Goal: Find specific page/section: Find specific page/section

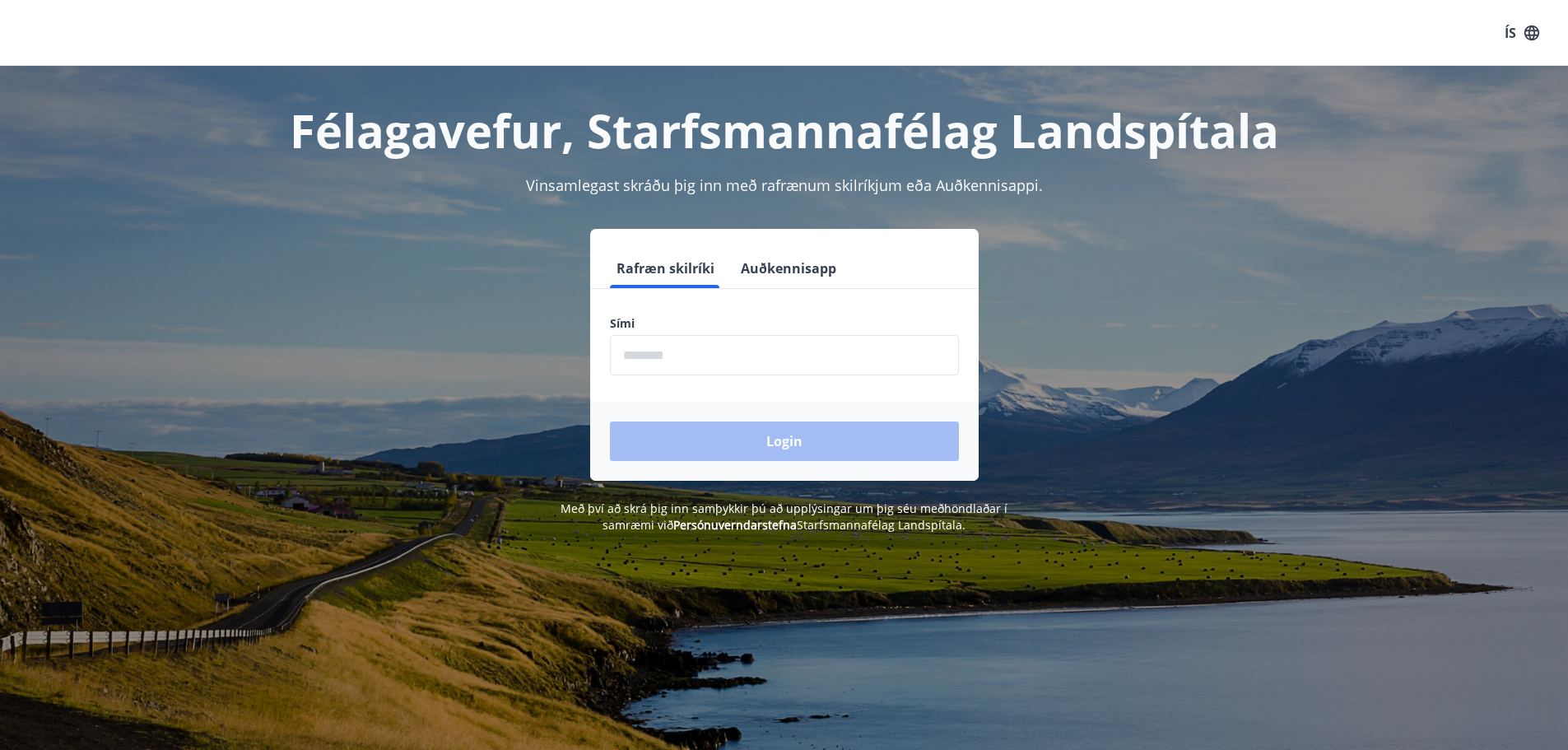
click at [715, 357] on input "phone" at bounding box center [784, 355] width 349 height 40
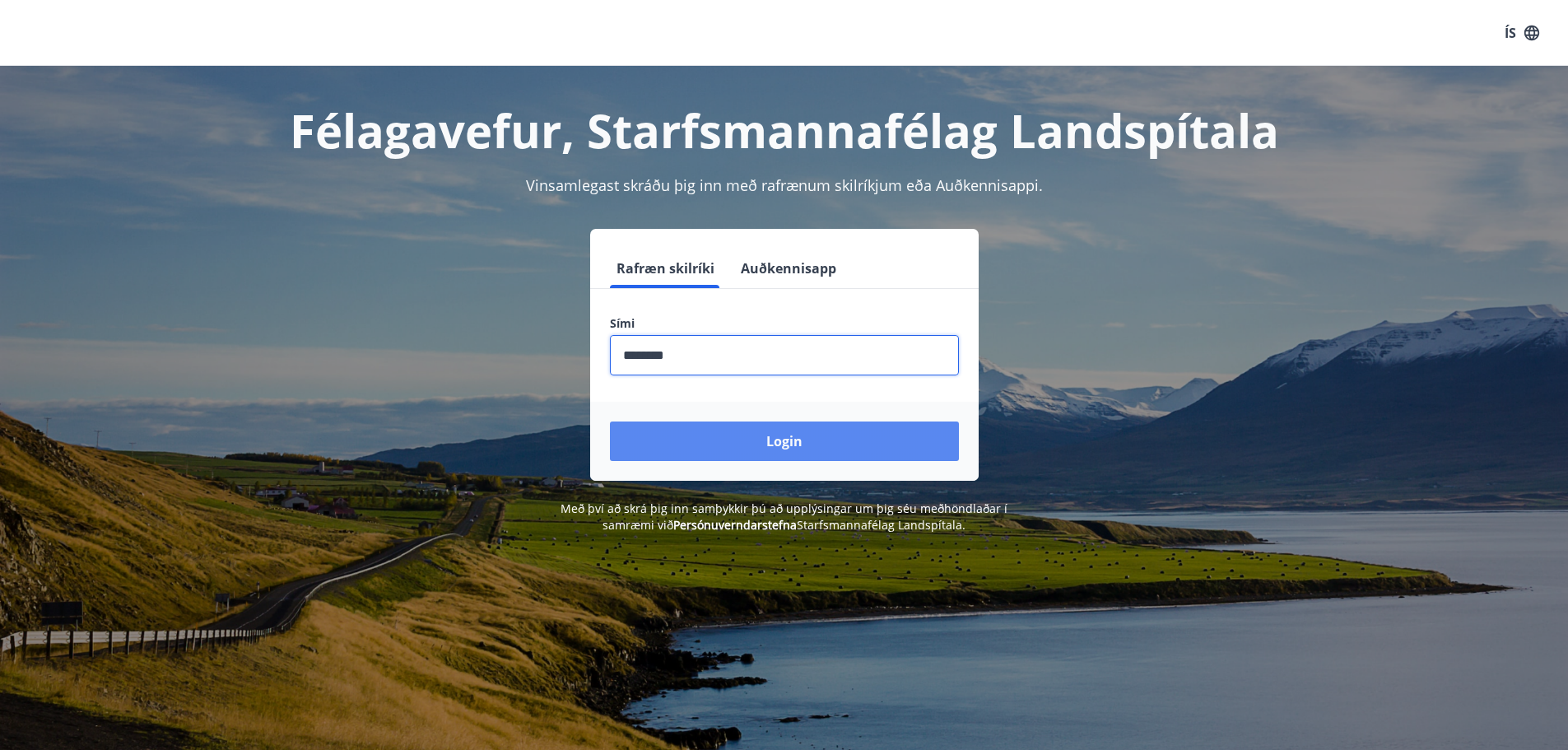
type input "********"
click at [835, 444] on button "Login" at bounding box center [784, 442] width 349 height 40
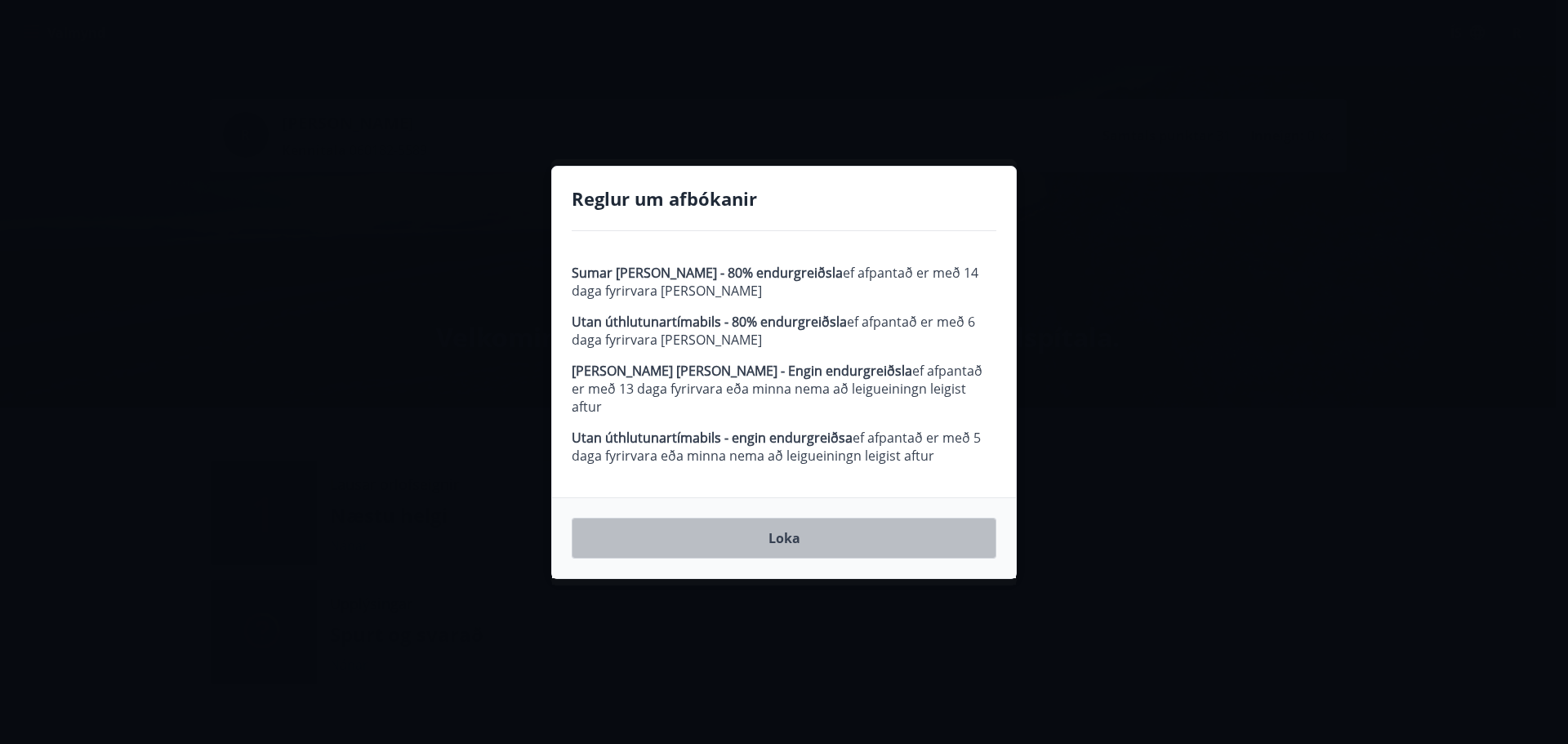
click at [810, 529] on button "Loka" at bounding box center [784, 537] width 425 height 41
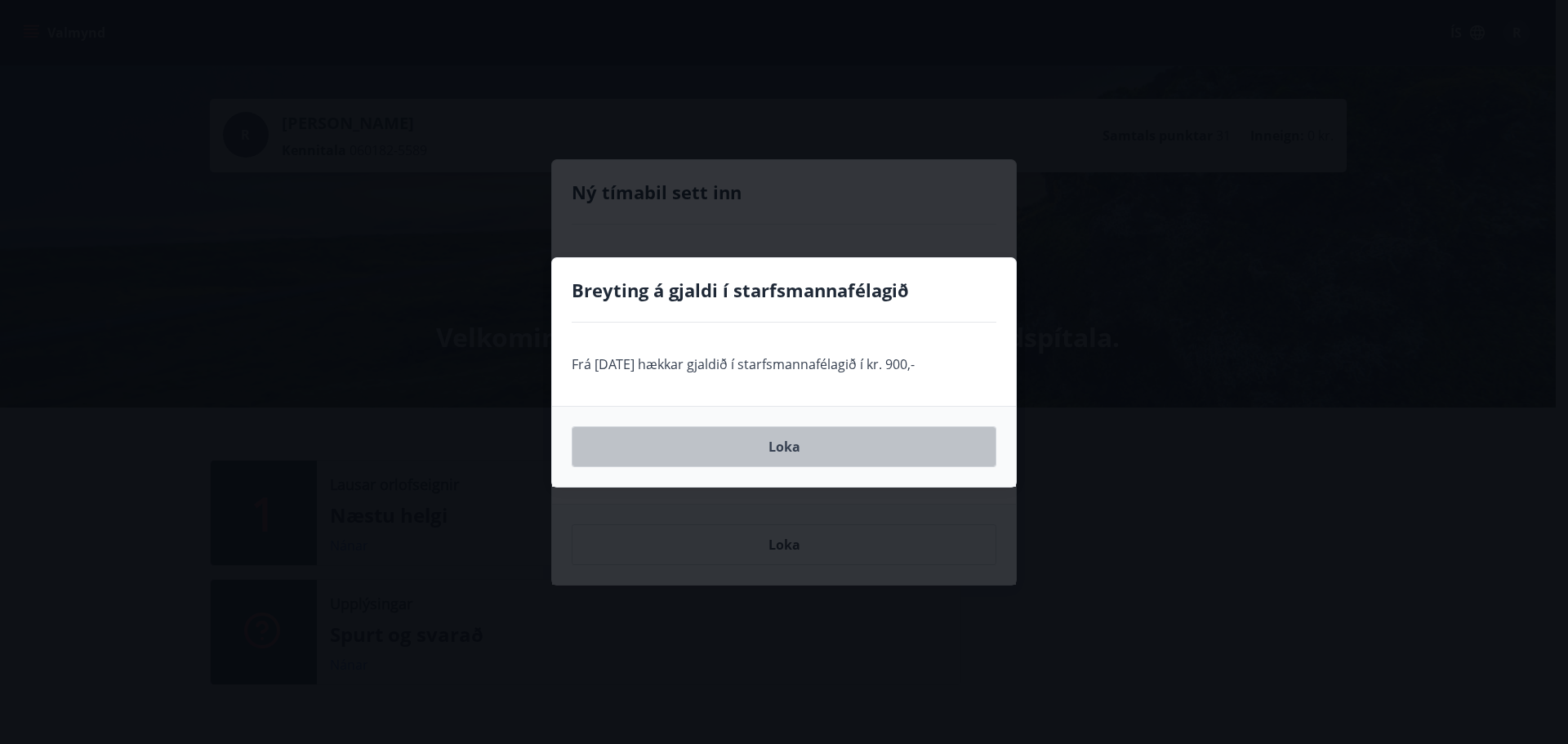
click at [842, 440] on button "Loka" at bounding box center [784, 446] width 425 height 41
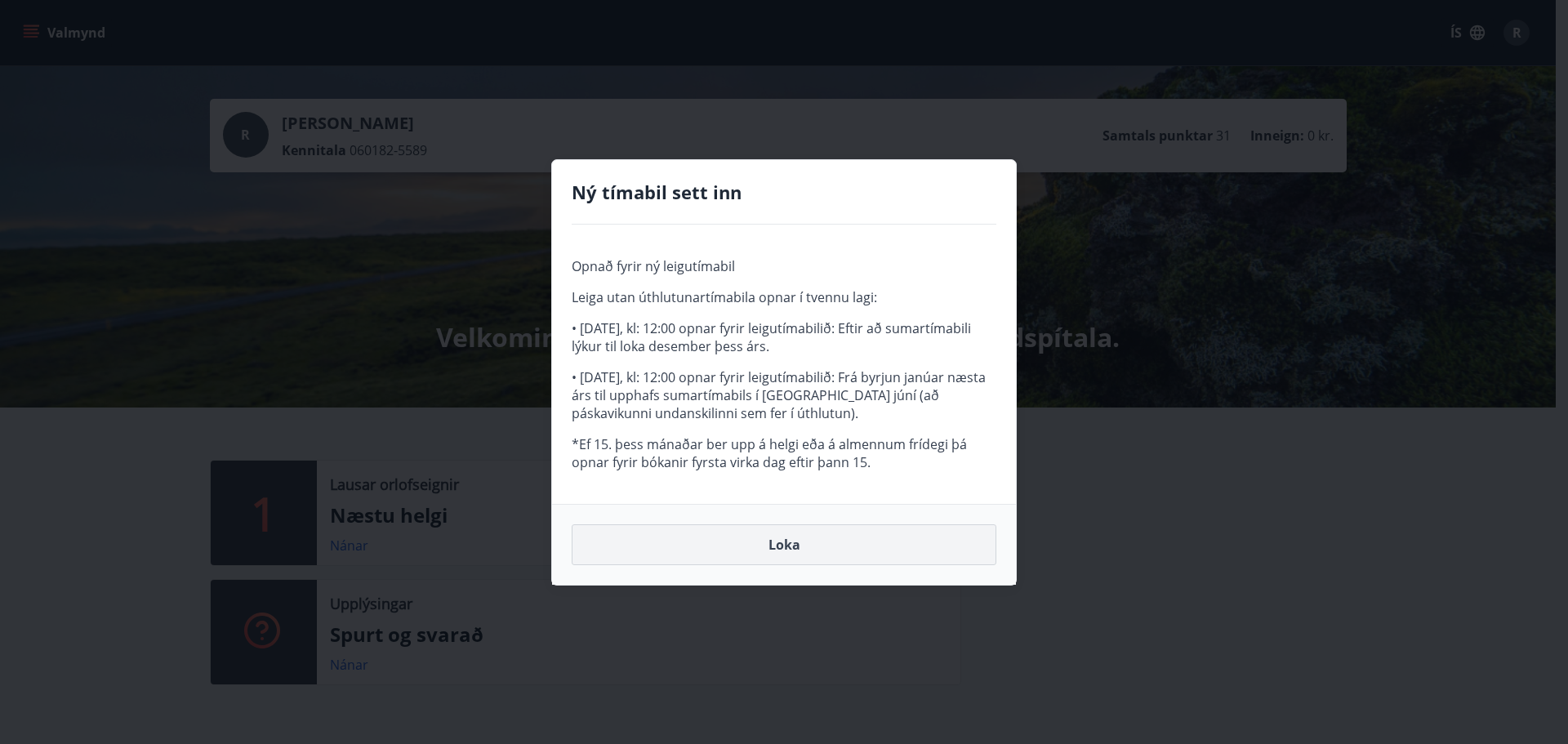
click at [722, 535] on button "Loka" at bounding box center [784, 544] width 425 height 41
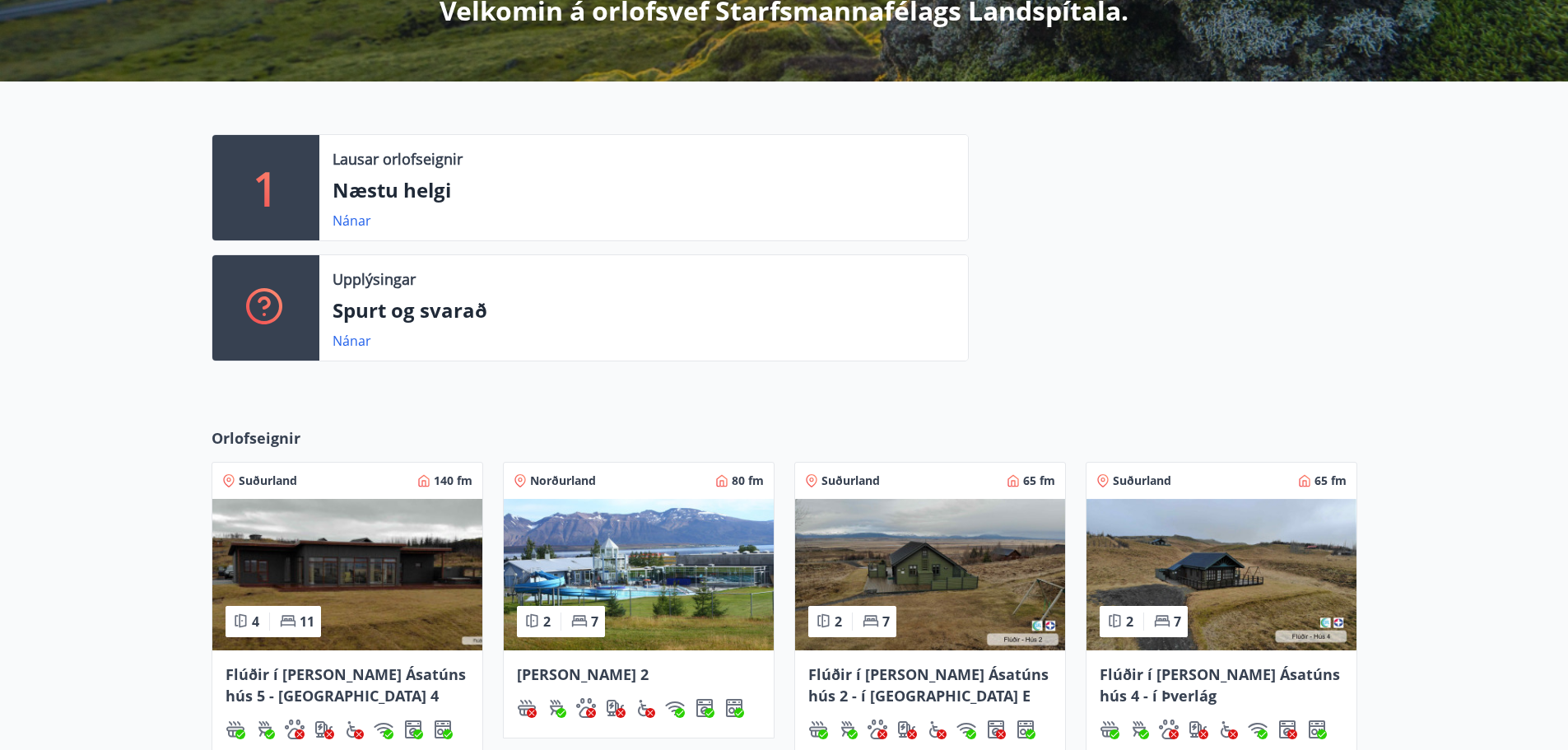
scroll to position [629, 0]
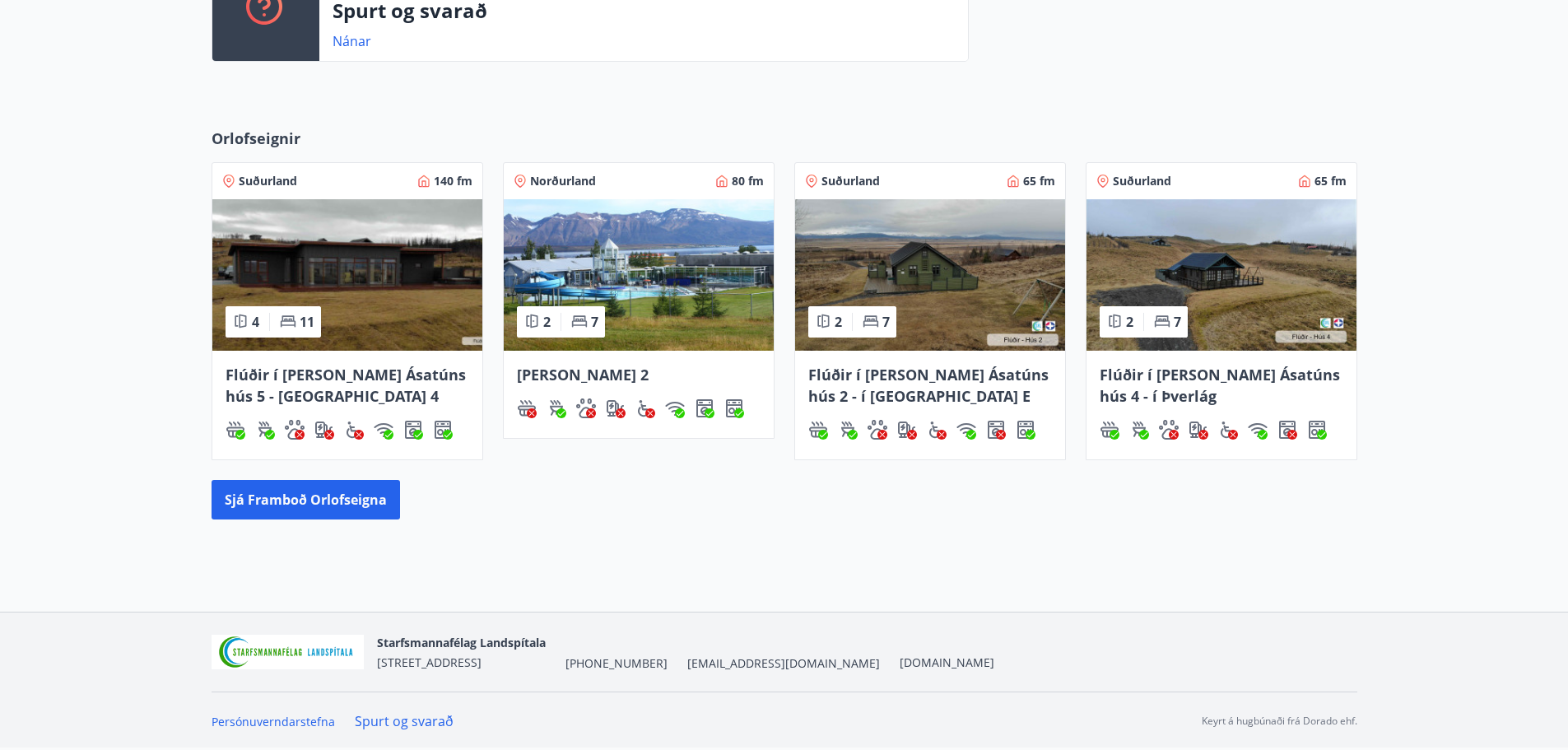
click at [632, 371] on span "[PERSON_NAME] 2" at bounding box center [582, 374] width 131 height 20
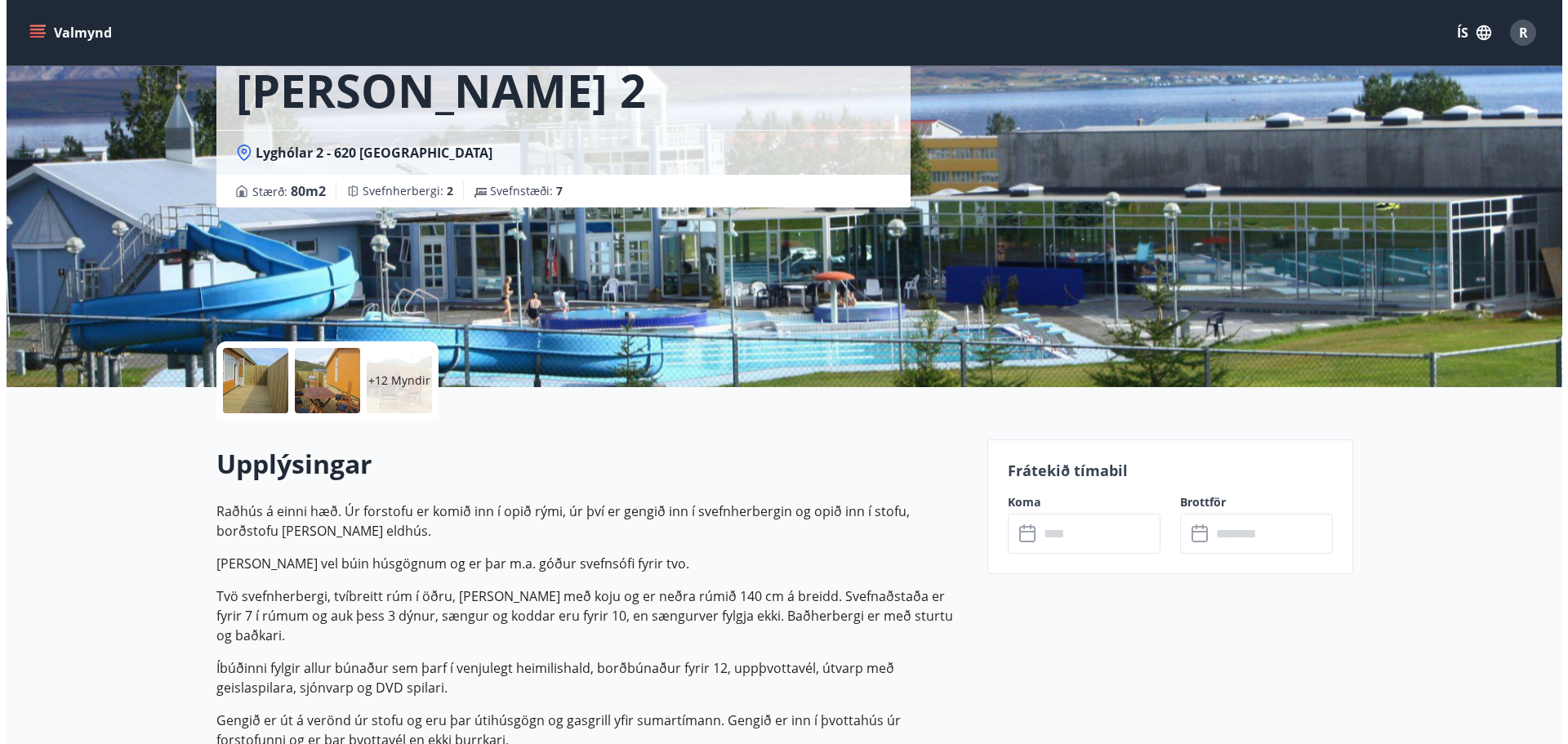
scroll to position [245, 0]
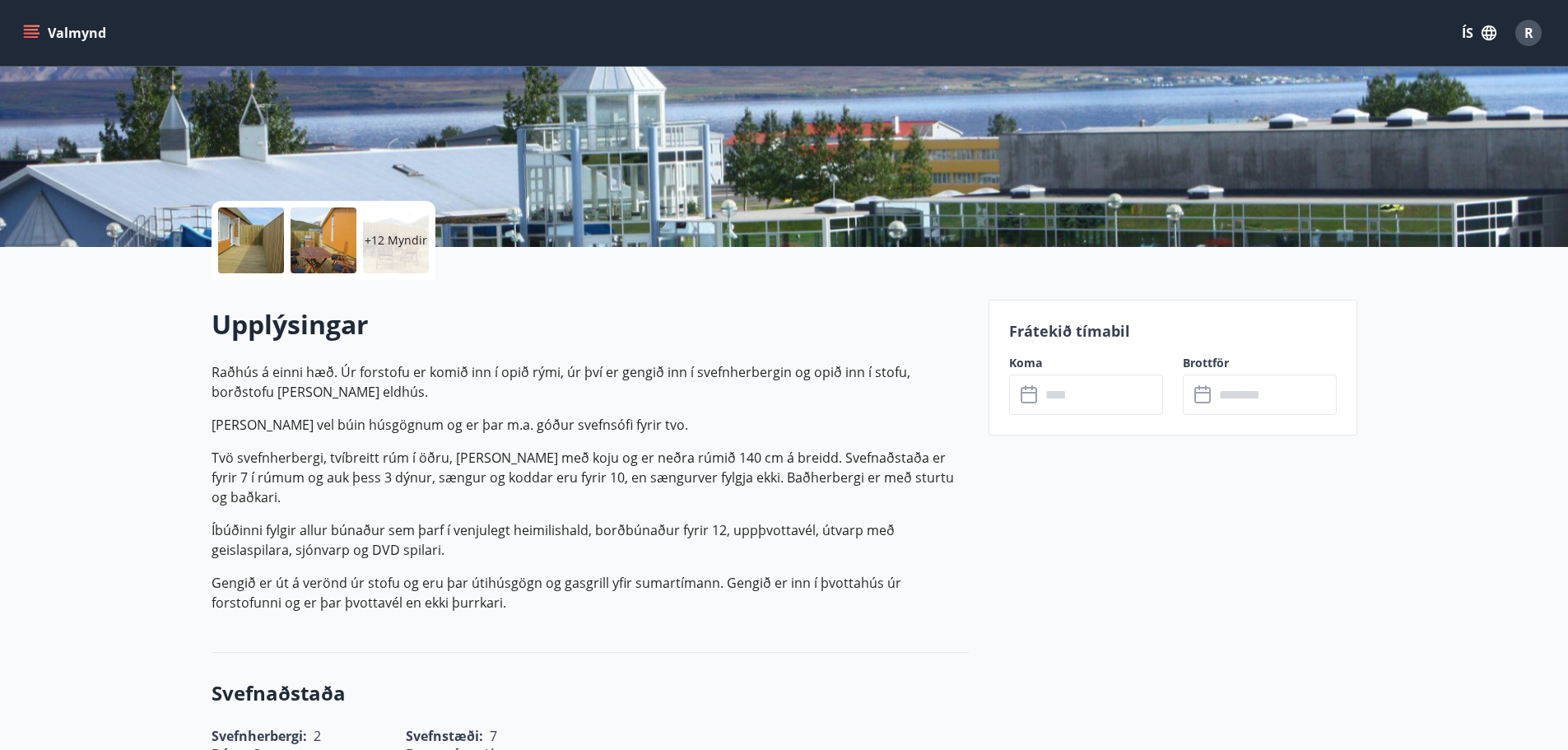
click at [402, 232] on p "+12 Myndir" at bounding box center [396, 240] width 63 height 16
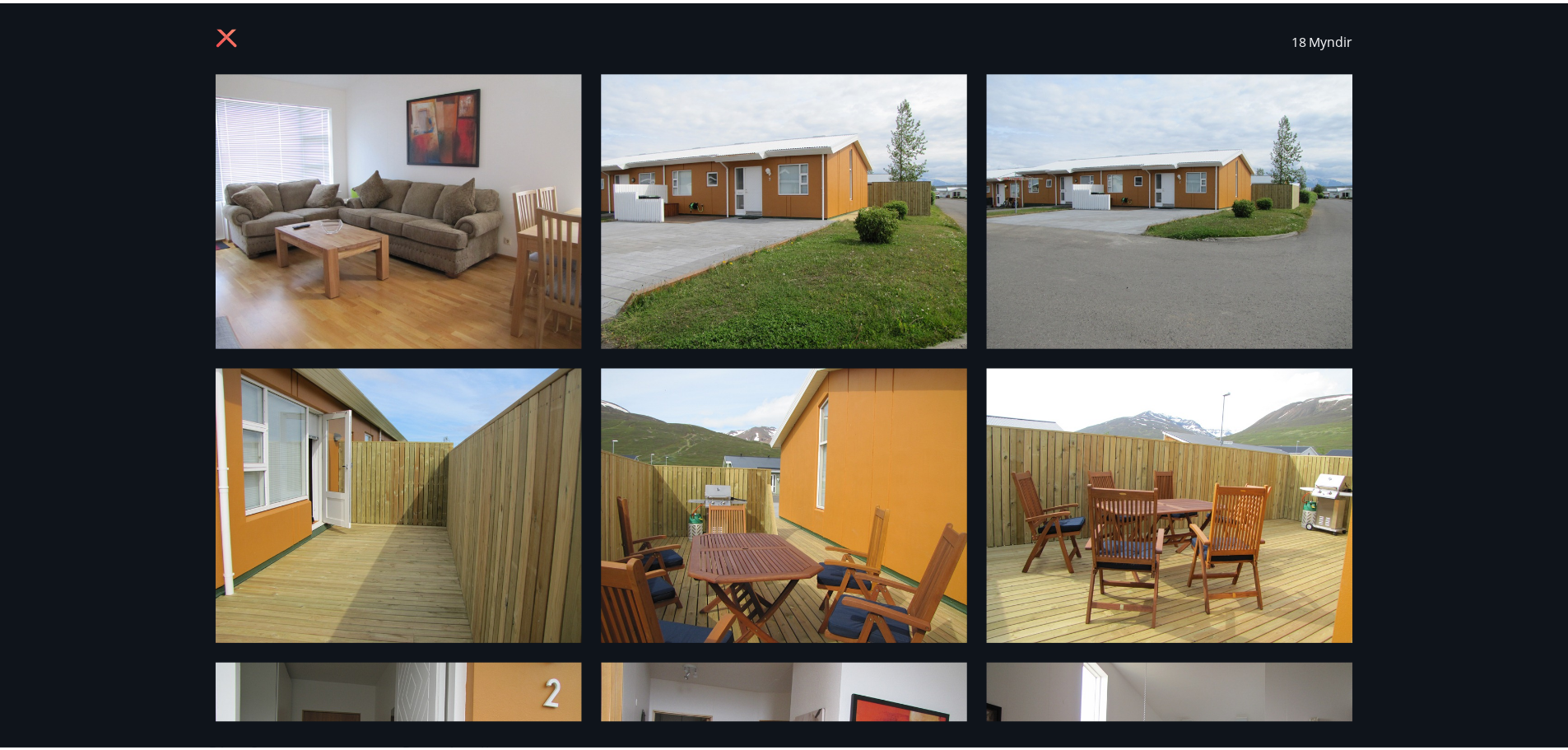
scroll to position [0, 0]
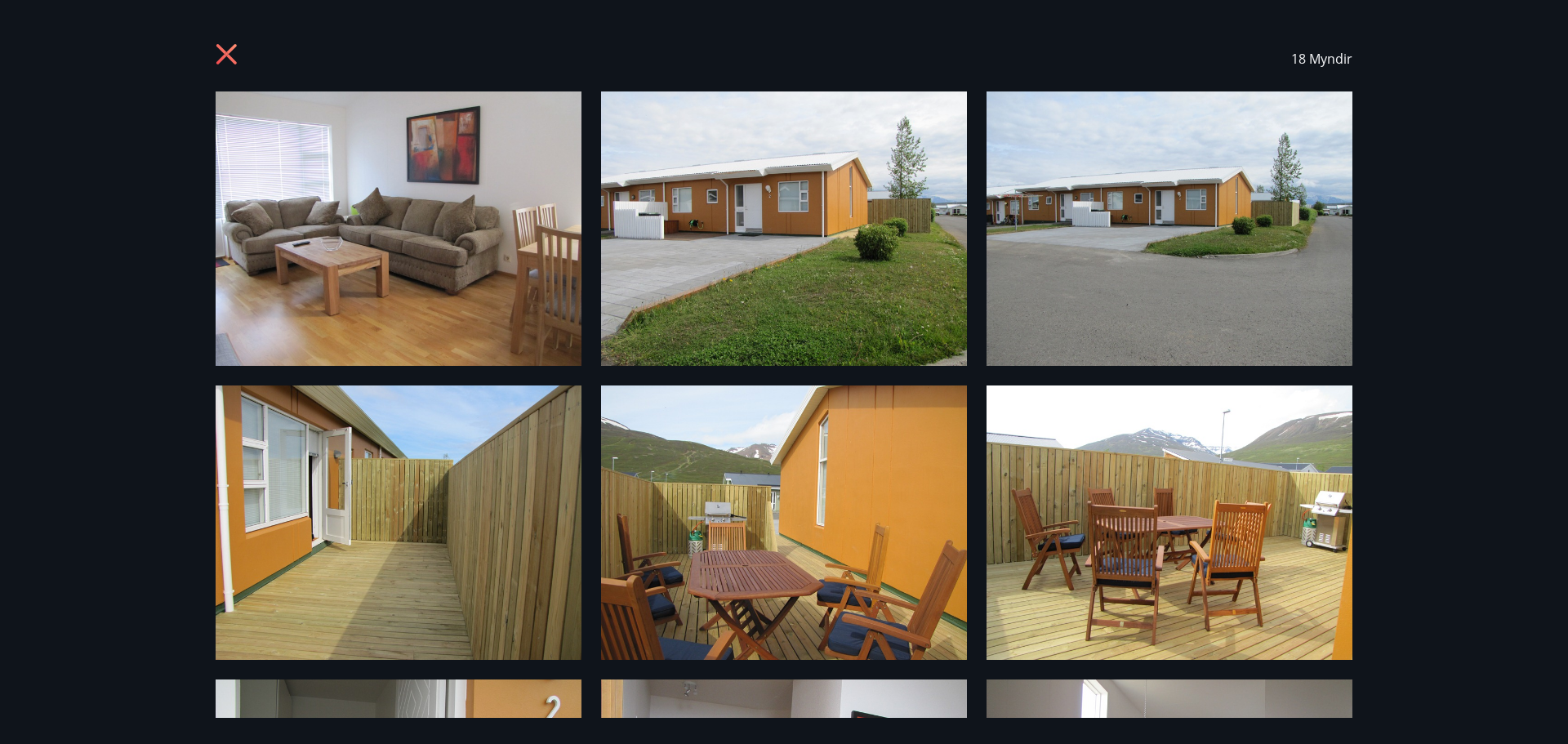
click at [225, 51] on icon at bounding box center [227, 55] width 21 height 21
